Goal: Navigation & Orientation: Find specific page/section

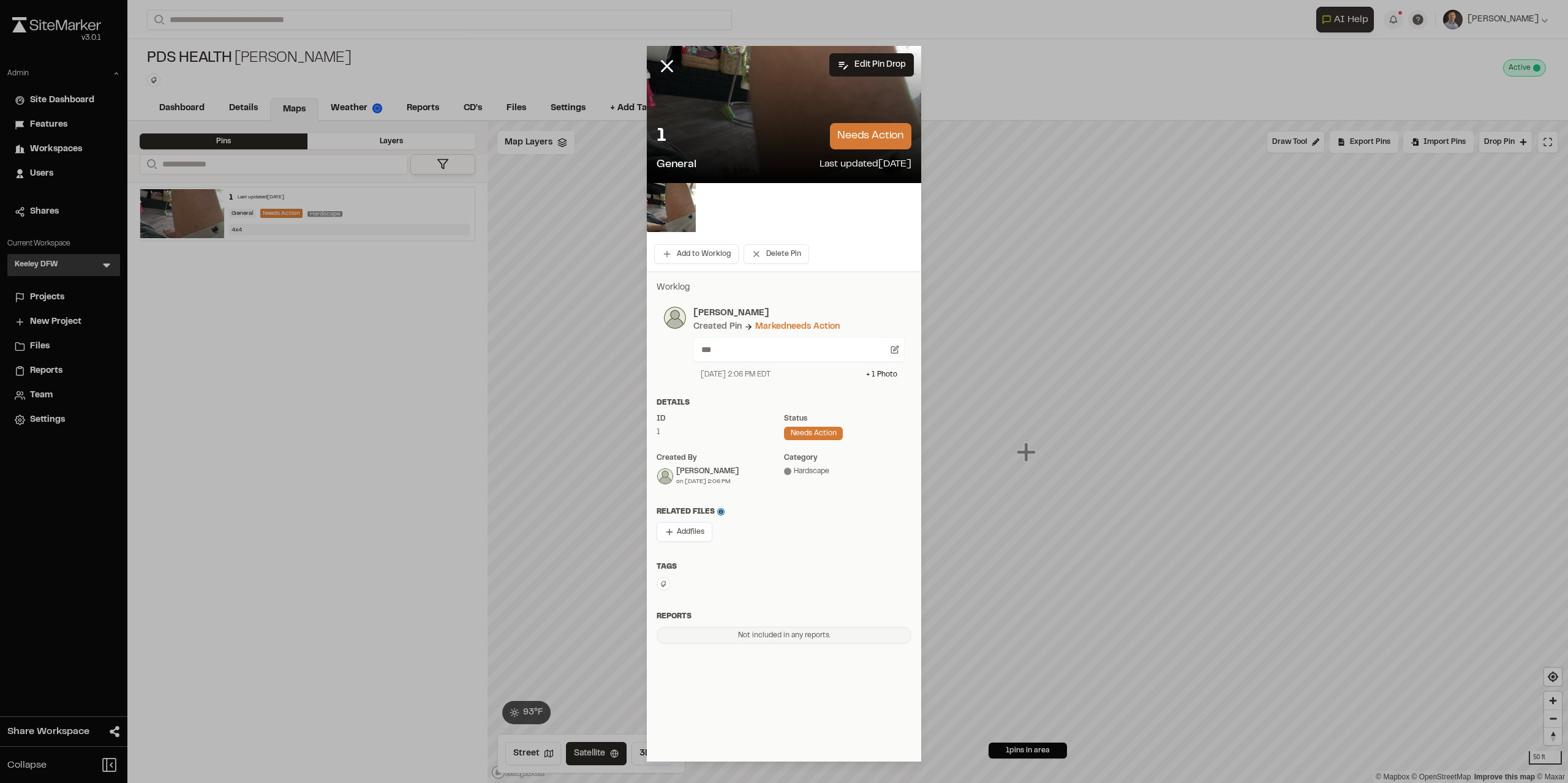
click at [665, 178] on div "1 needs action General Last updated Aug 16, 2025" at bounding box center [784, 148] width 274 height 70
click at [674, 205] on img at bounding box center [671, 208] width 49 height 49
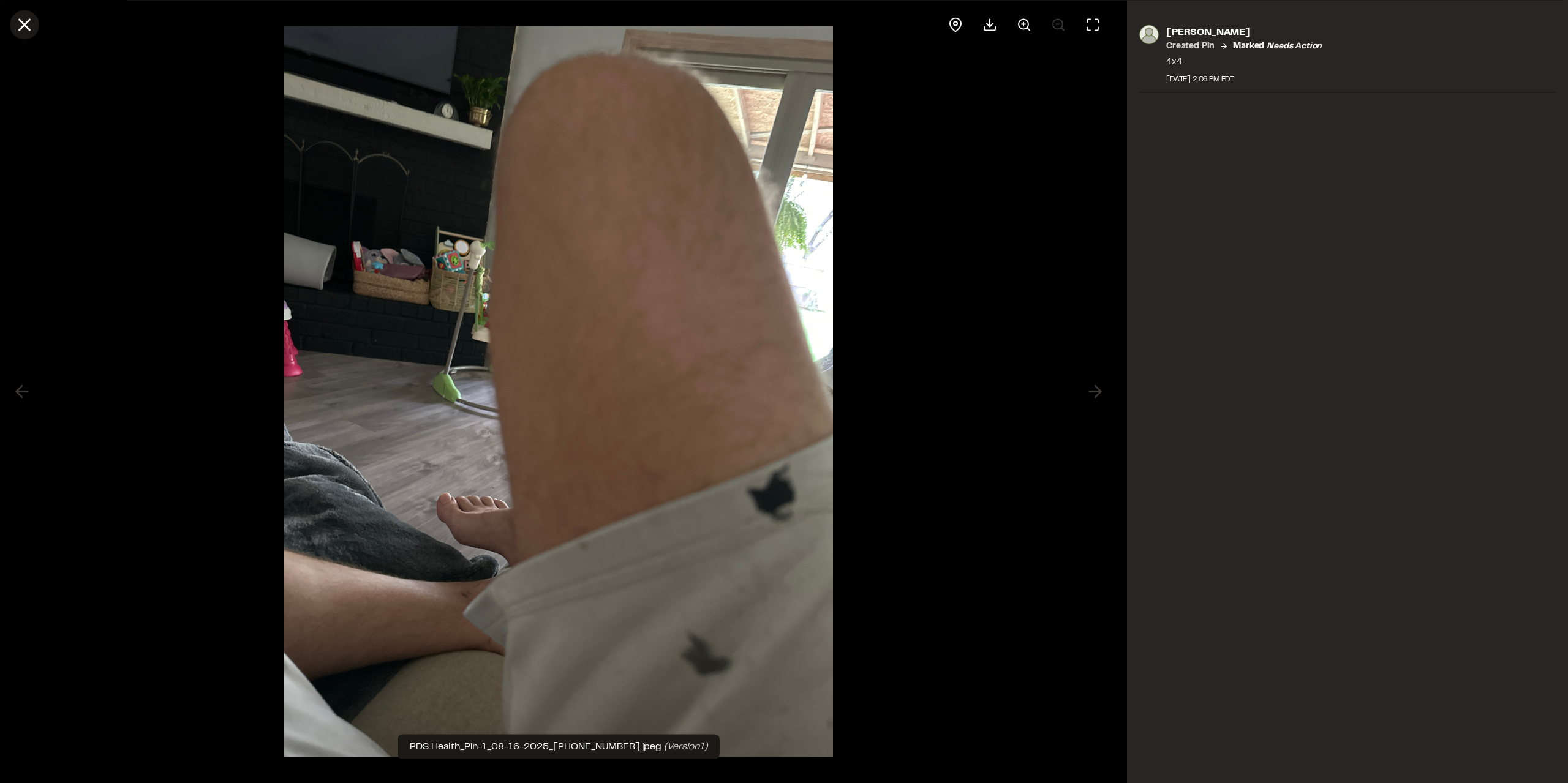
click at [23, 36] on button at bounding box center [25, 25] width 30 height 30
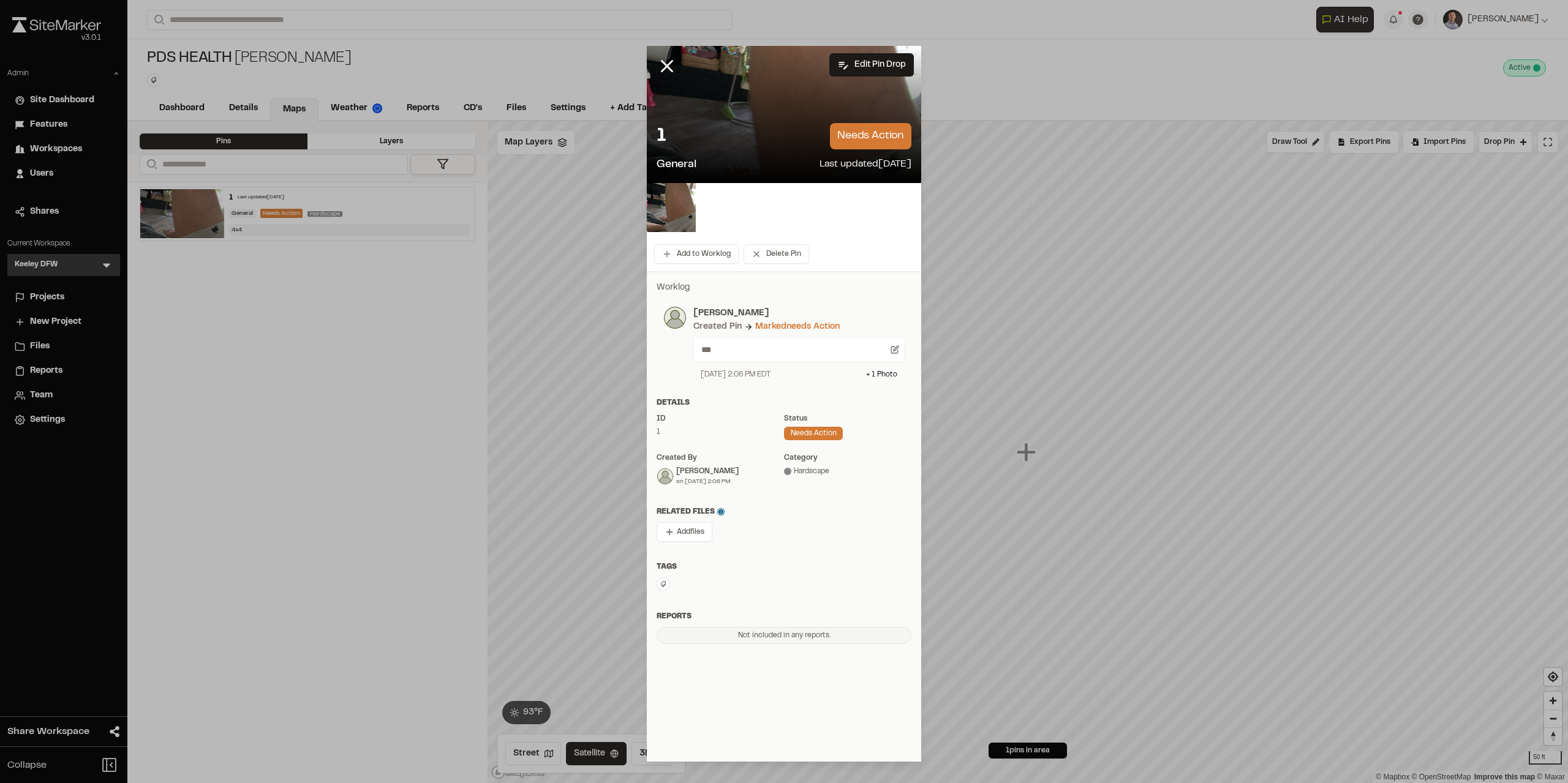
click at [663, 67] on icon at bounding box center [667, 66] width 21 height 21
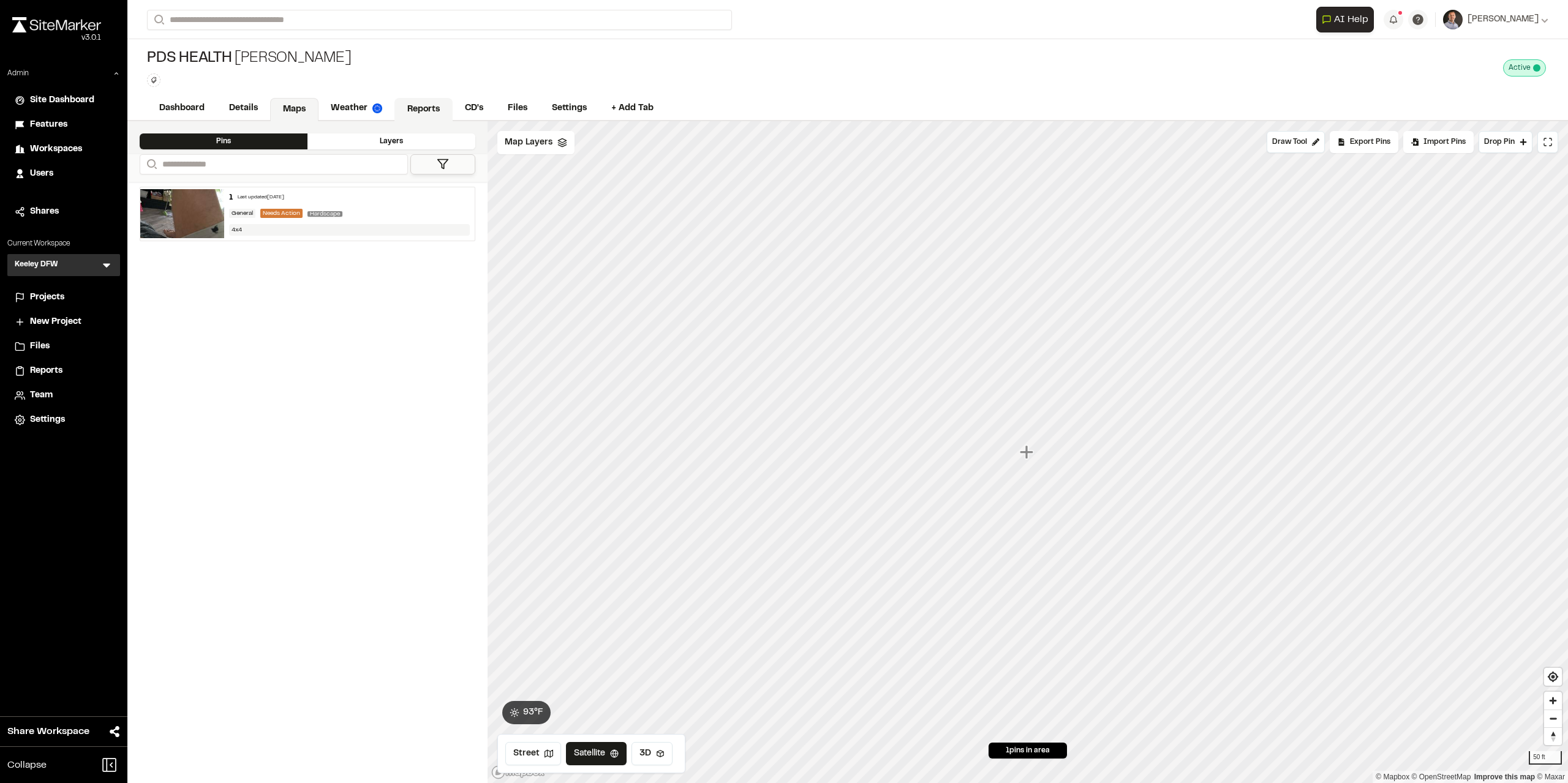
click at [420, 114] on link "Reports" at bounding box center [424, 109] width 58 height 23
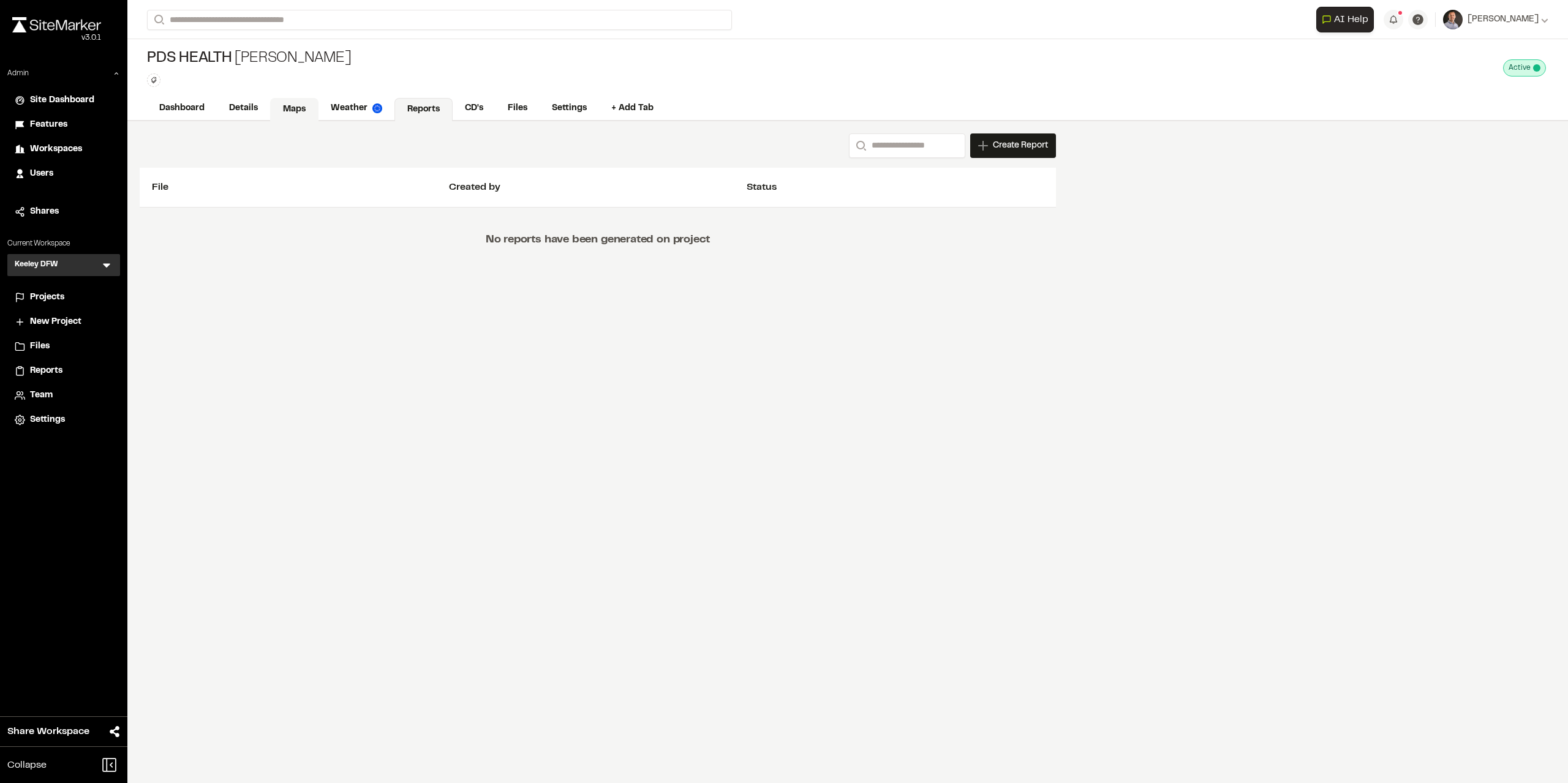
click at [270, 111] on link "Maps" at bounding box center [294, 109] width 49 height 23
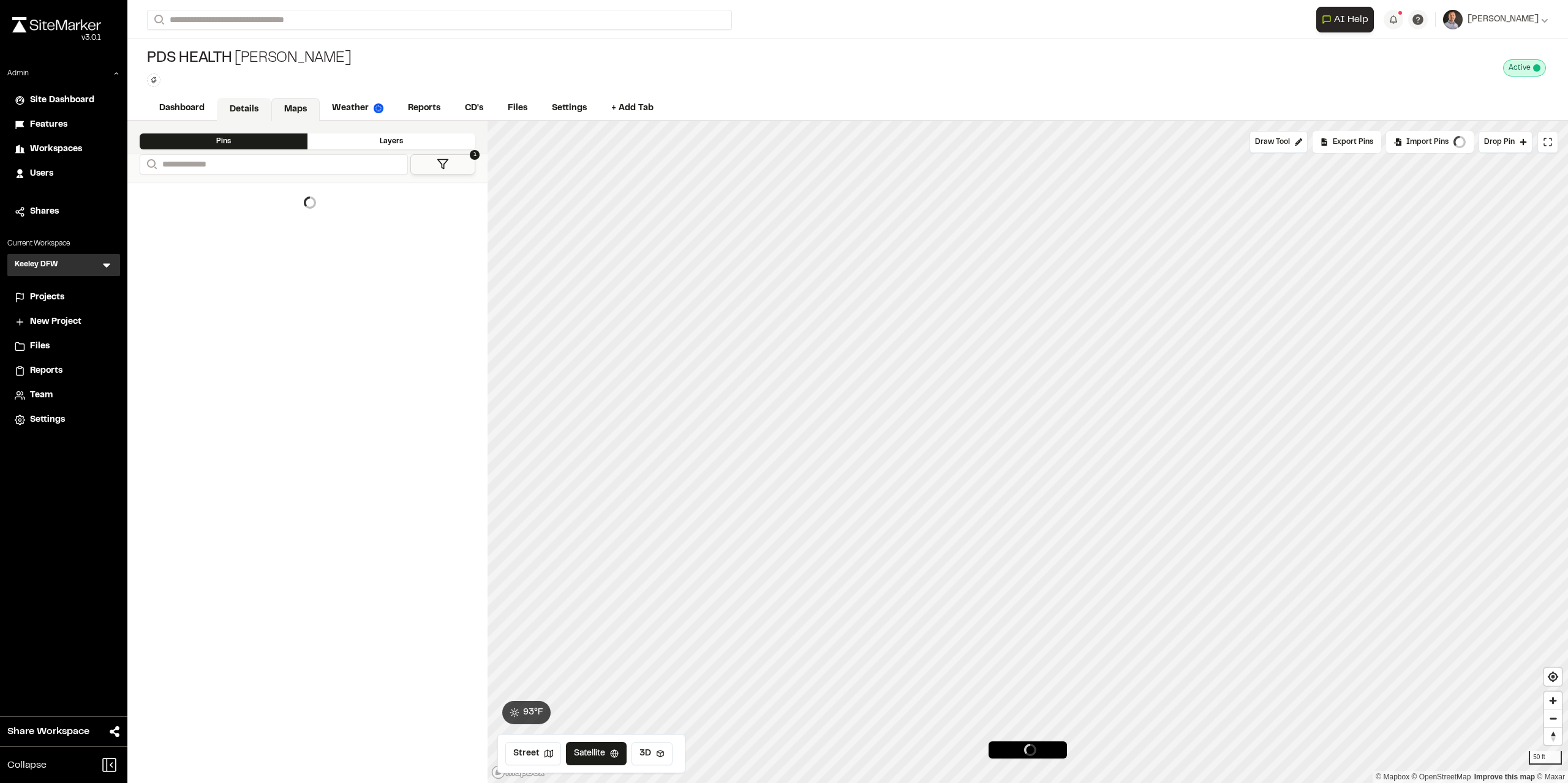
click at [236, 103] on link "Details" at bounding box center [244, 109] width 55 height 23
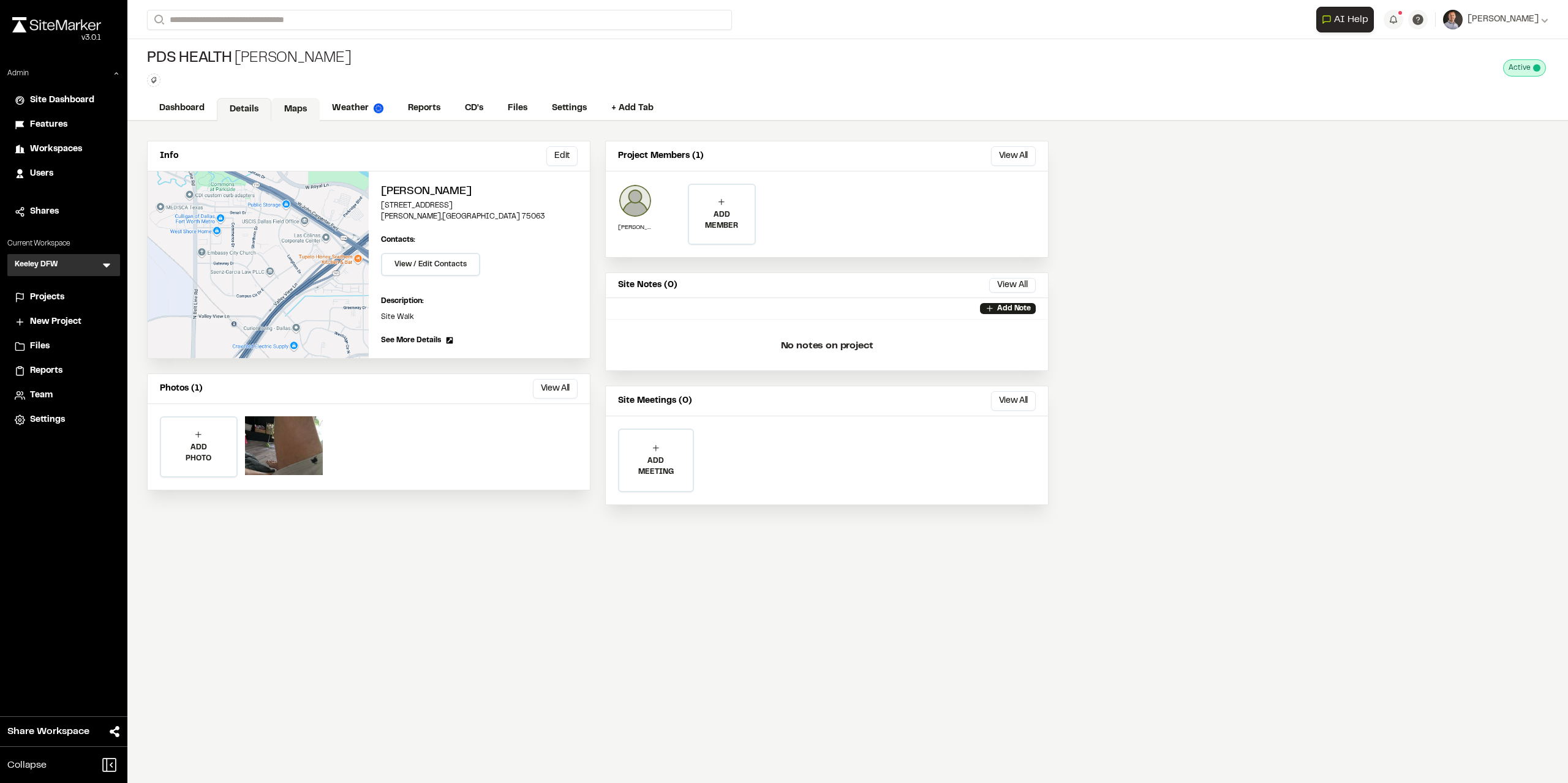
click at [296, 108] on link "Maps" at bounding box center [295, 109] width 49 height 23
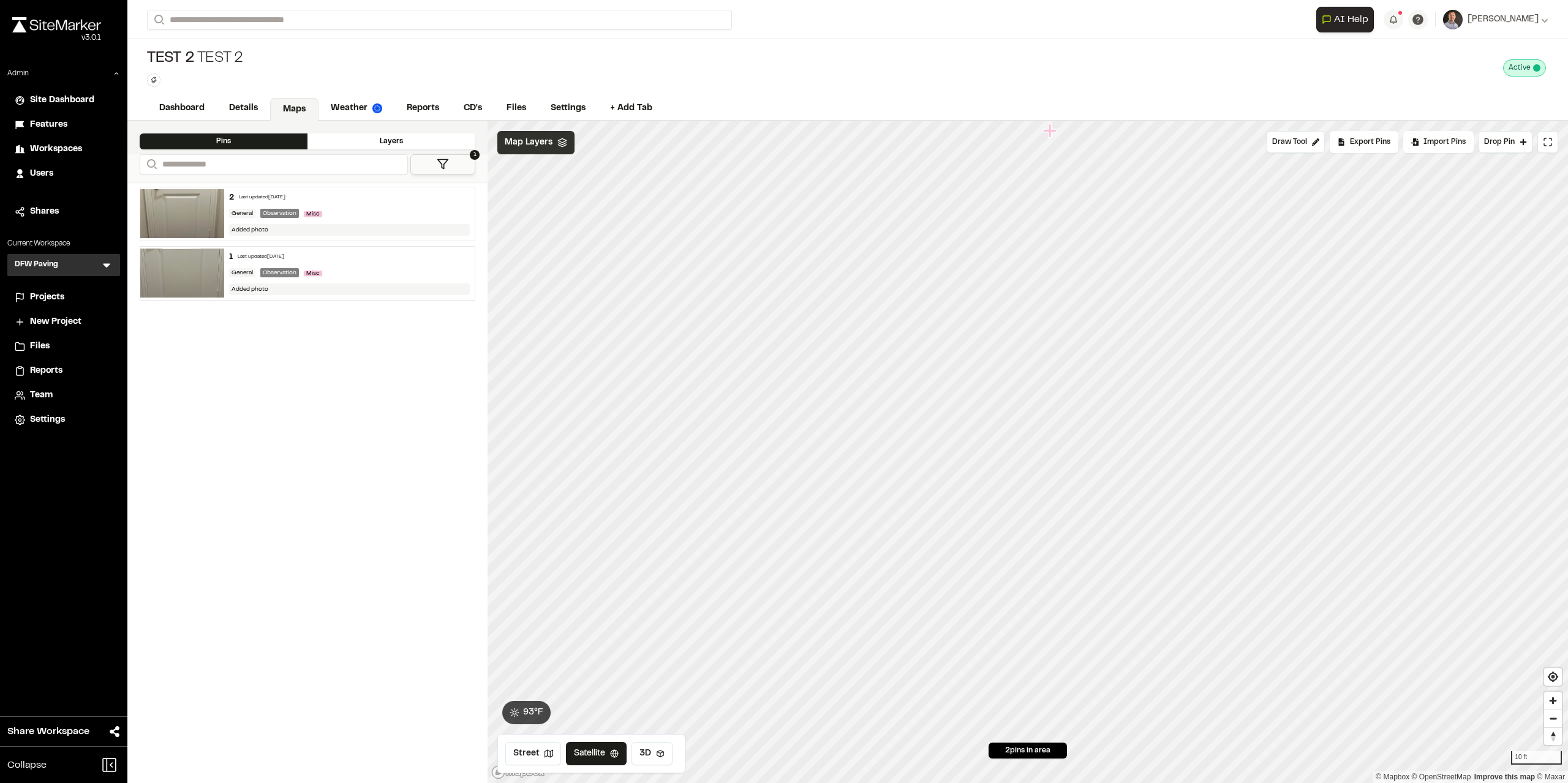
click at [538, 143] on span "Map Layers" at bounding box center [529, 143] width 48 height 14
click at [937, 243] on icon "Map marker" at bounding box center [937, 239] width 14 height 14
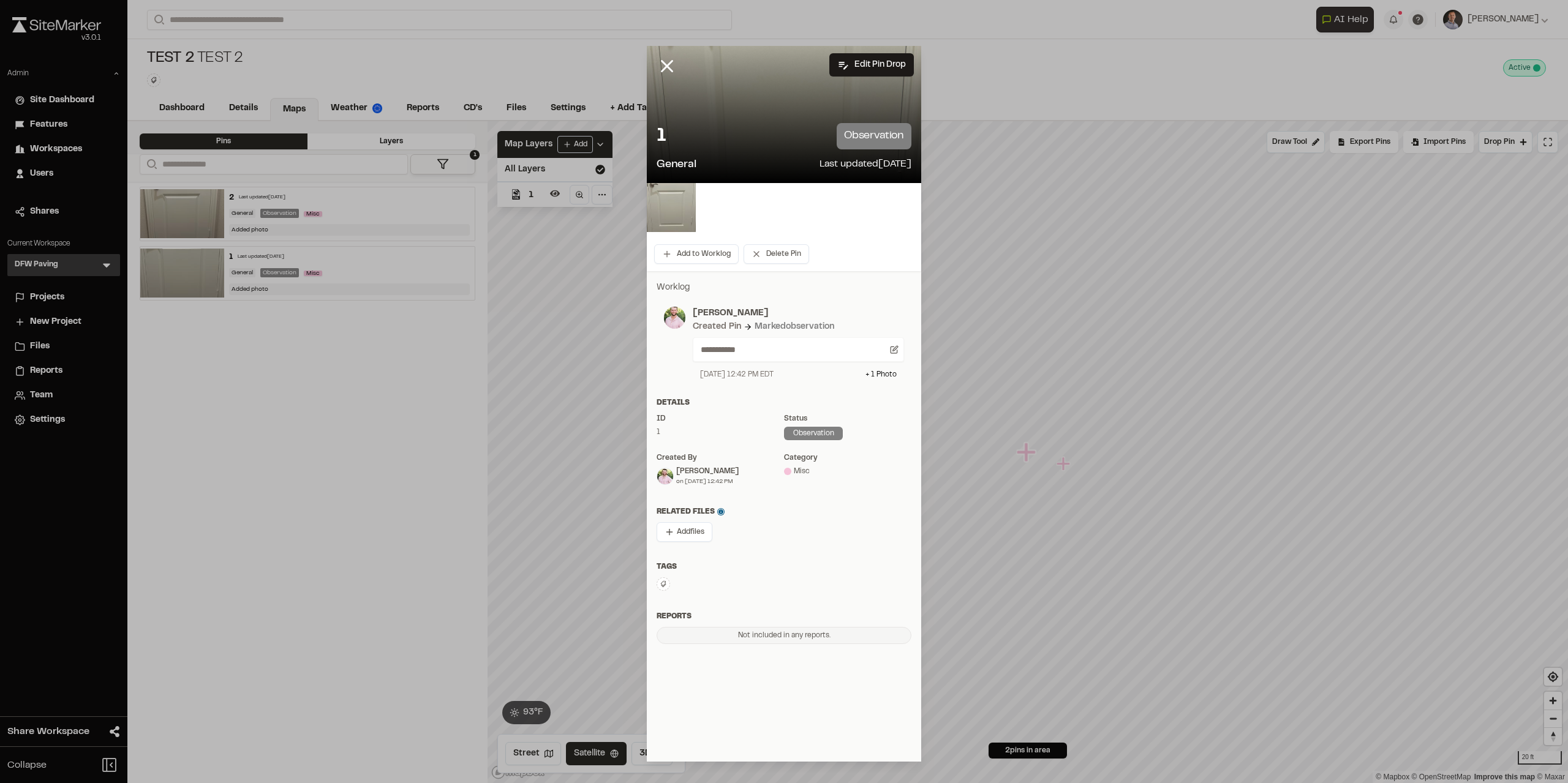
click at [676, 203] on img at bounding box center [671, 208] width 49 height 49
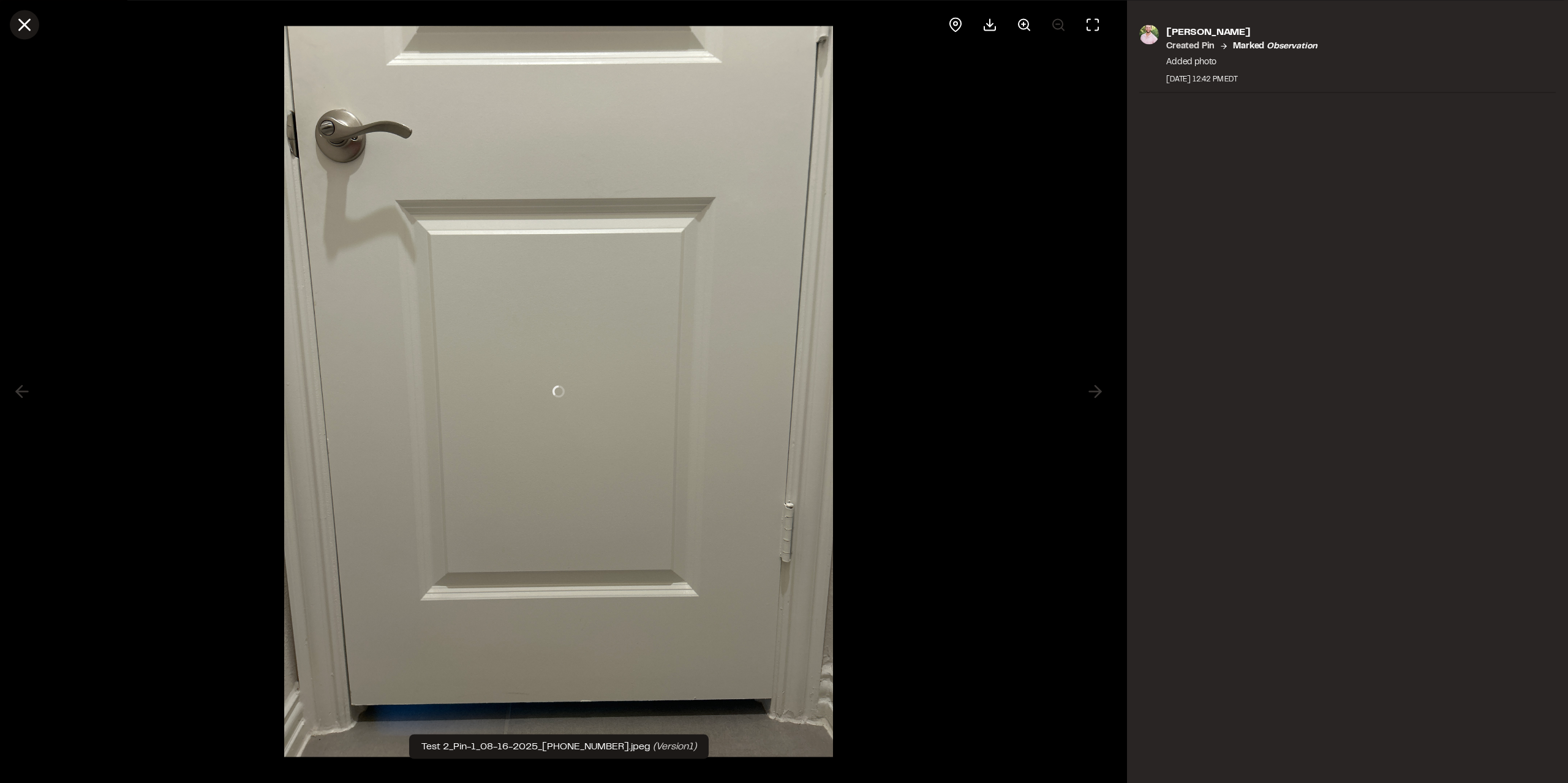
click at [24, 23] on icon at bounding box center [25, 25] width 21 height 21
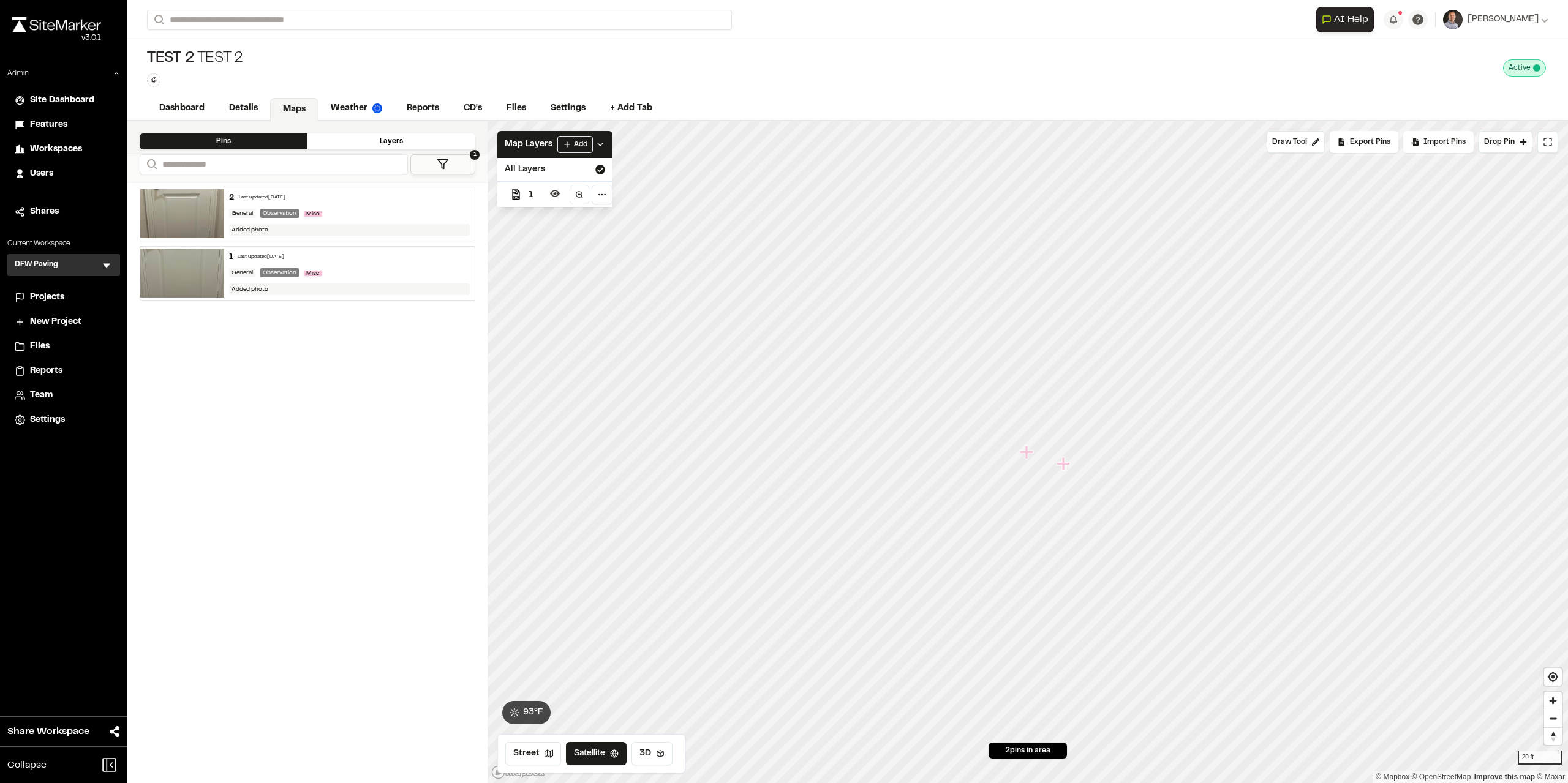
click at [53, 396] on div "Team" at bounding box center [71, 396] width 83 height 14
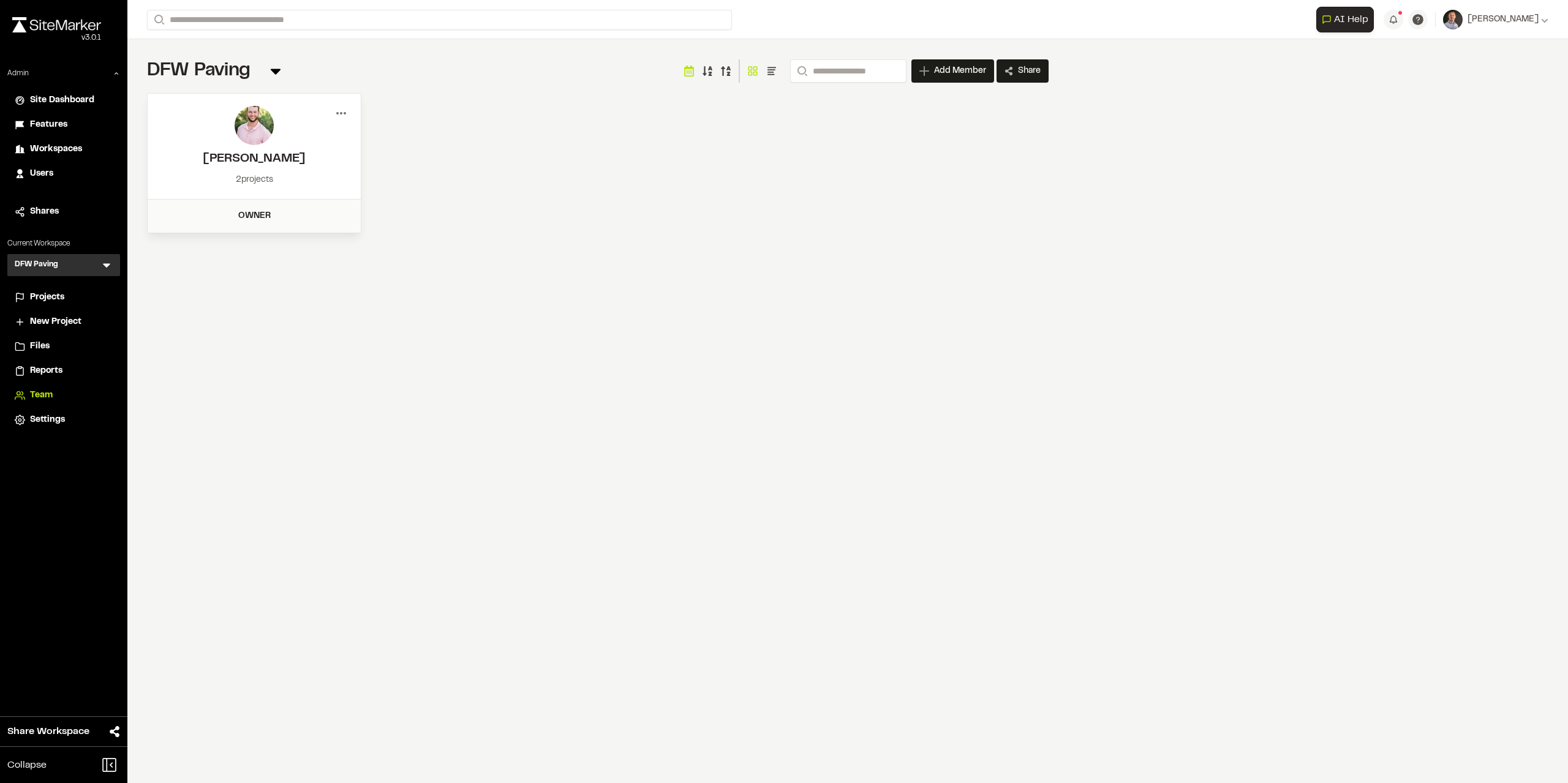
click at [339, 112] on icon at bounding box center [341, 113] width 20 height 20
click at [285, 143] on div "View" at bounding box center [297, 139] width 106 height 18
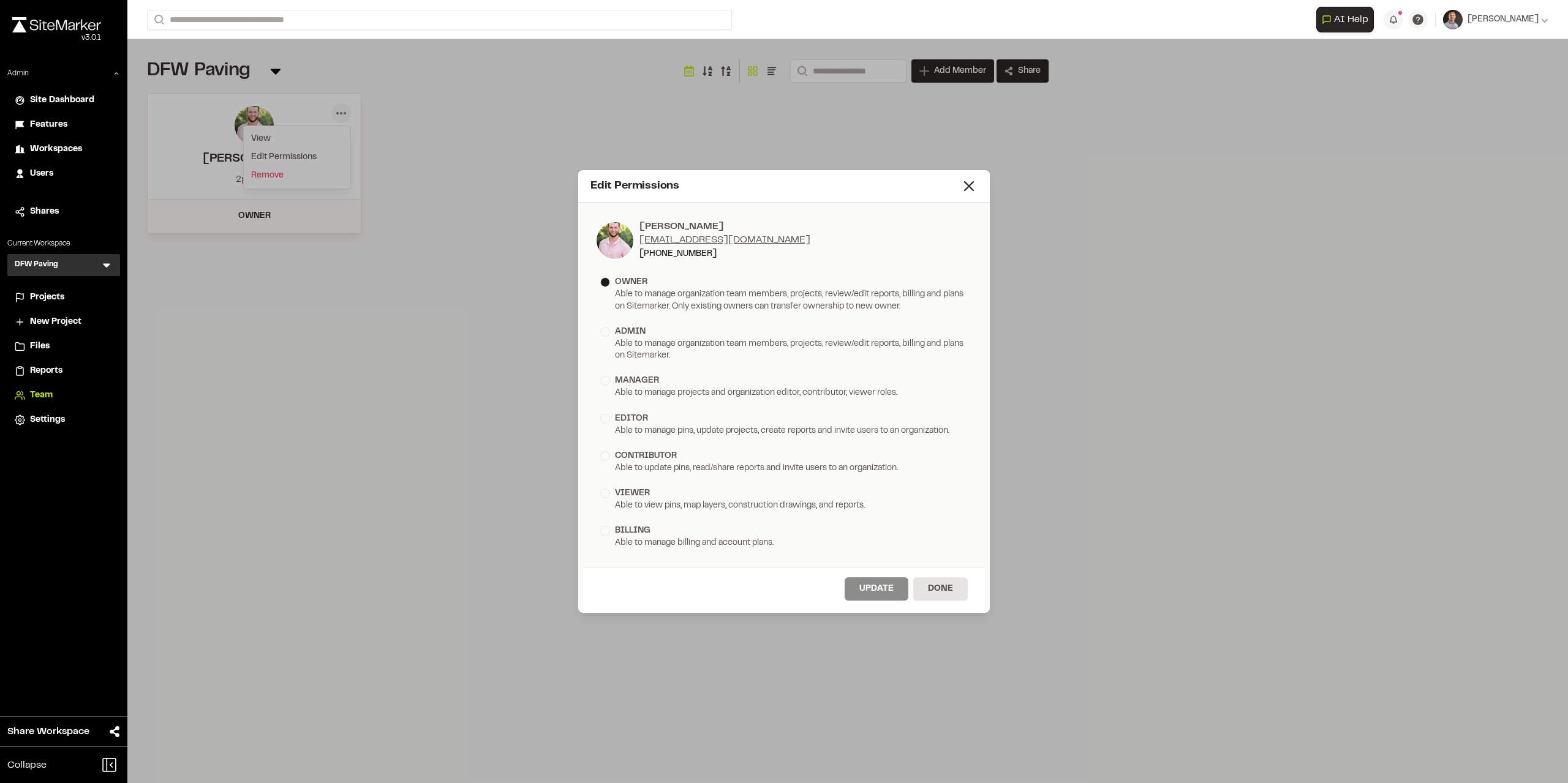
click at [959, 187] on div "Edit Permissions" at bounding box center [776, 186] width 370 height 17
click at [974, 186] on icon at bounding box center [969, 186] width 17 height 17
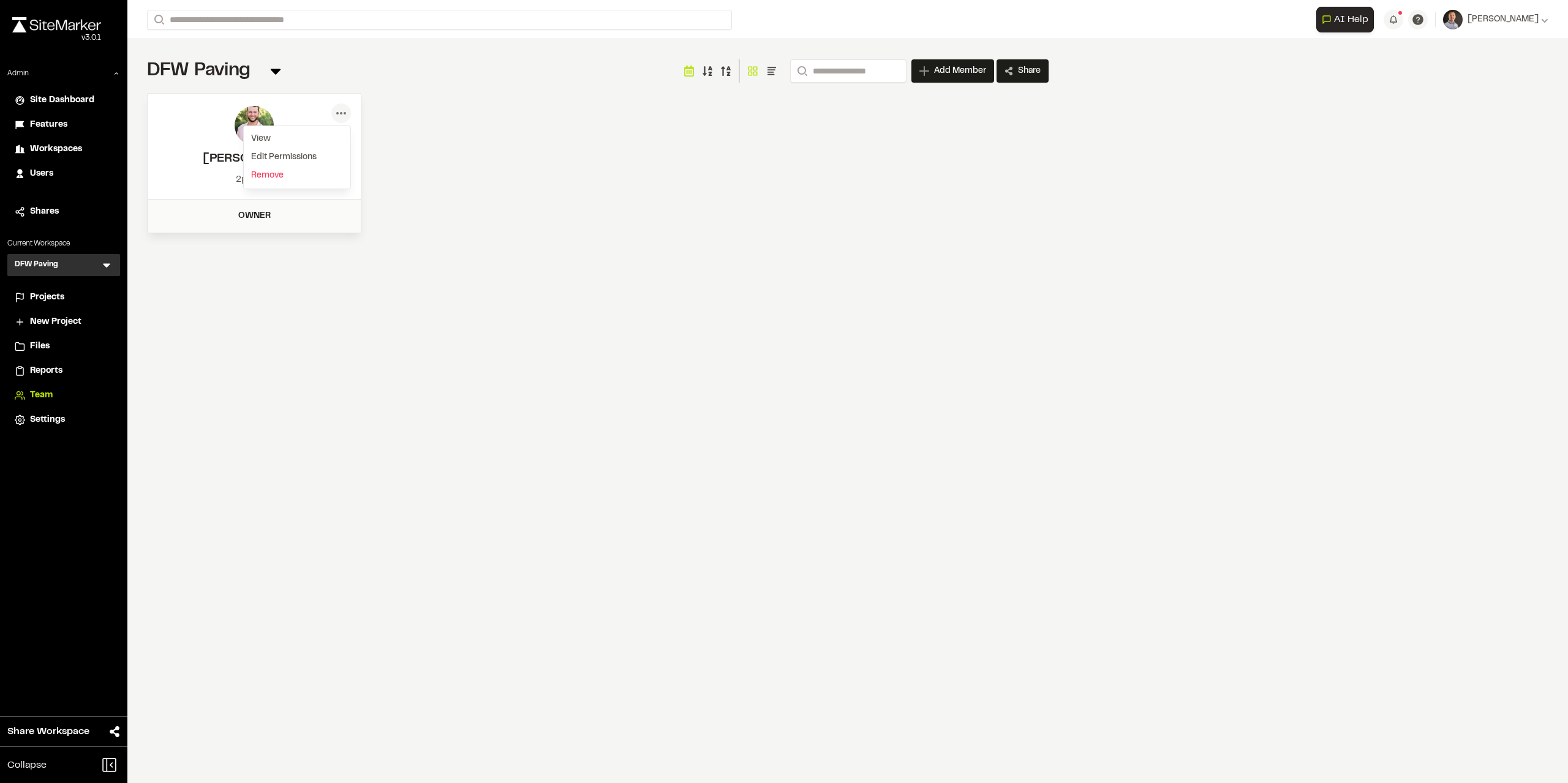
drag, startPoint x: 572, startPoint y: 183, endPoint x: 603, endPoint y: 171, distance: 33.2
click at [571, 183] on div "Menu View Edit Permissions [PERSON_NAME] Chance [EMAIL_ADDRESS][DOMAIN_NAME] [P…" at bounding box center [597, 163] width 902 height 140
